Goal: Task Accomplishment & Management: Manage account settings

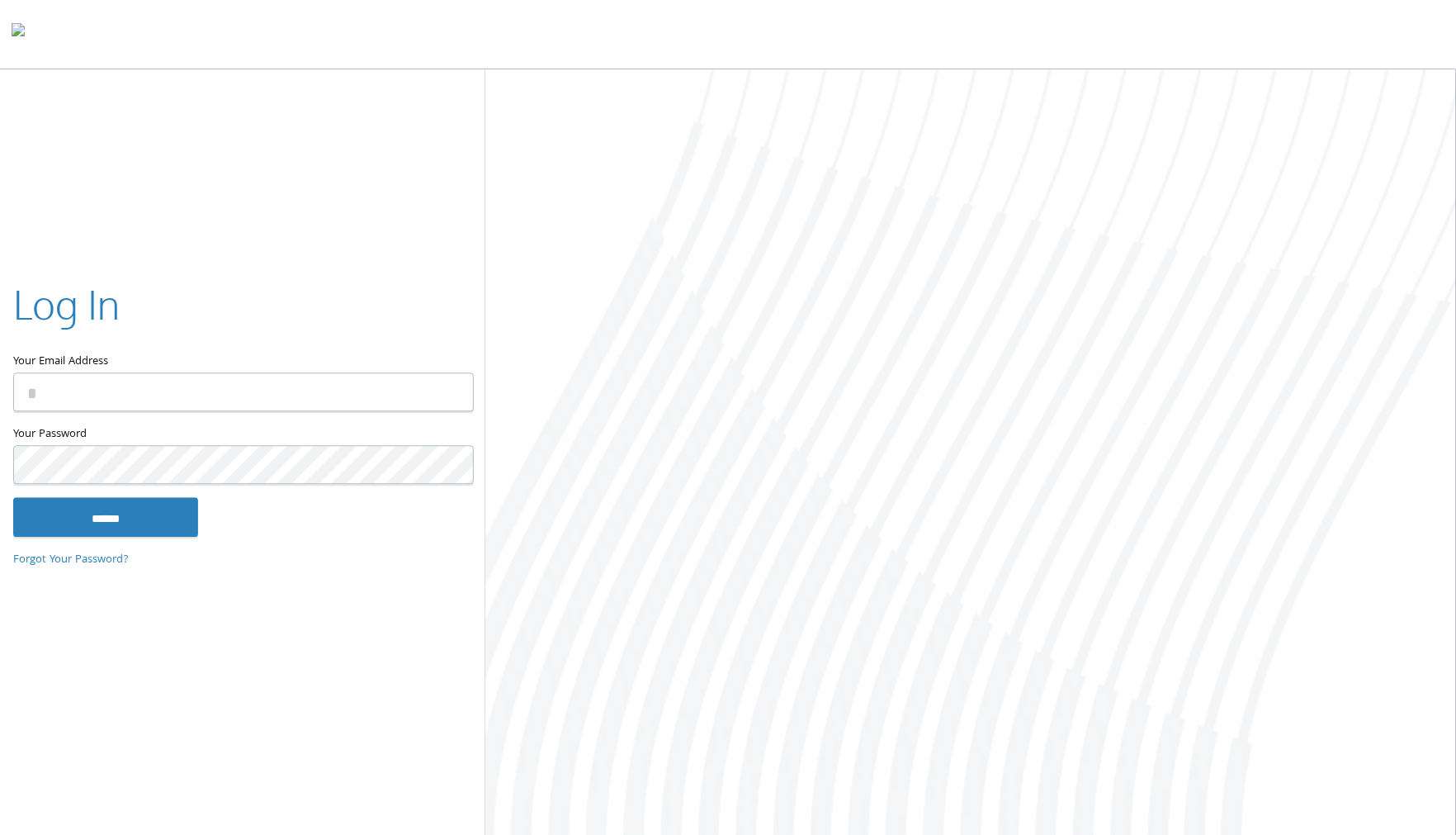
type input "**********"
click at [140, 514] on input "******" at bounding box center [105, 516] width 185 height 39
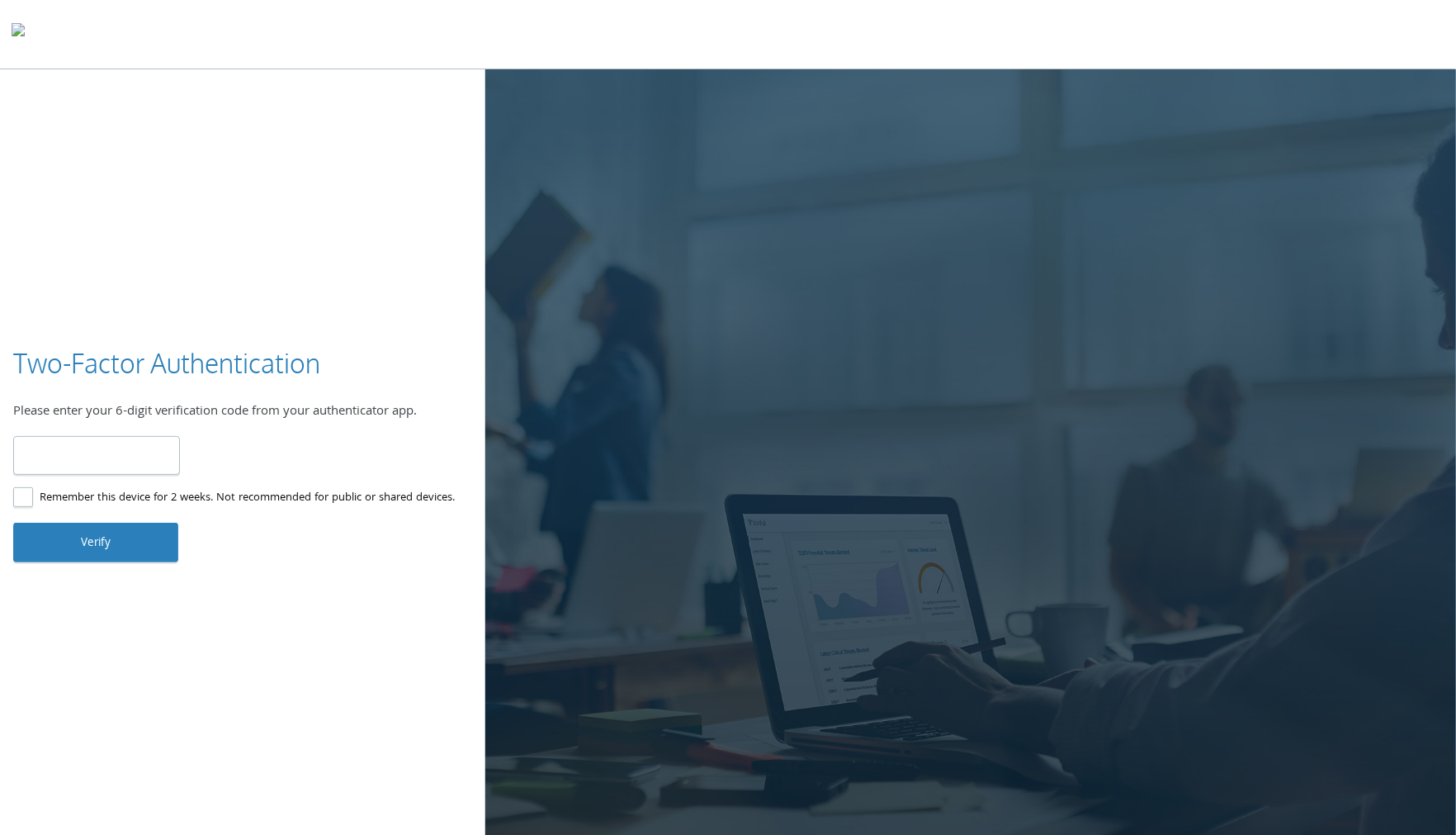
type input "******"
click at [91, 546] on button "Verify" at bounding box center [95, 542] width 165 height 39
